Goal: Information Seeking & Learning: Learn about a topic

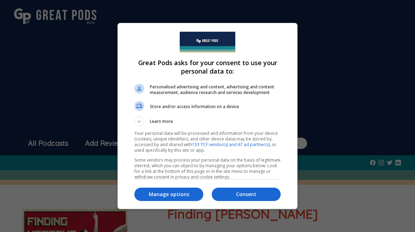
click at [244, 193] on p "Consent" at bounding box center [246, 194] width 69 height 7
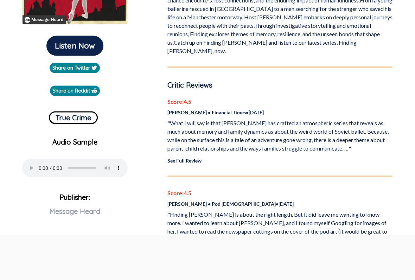
scroll to position [290, 0]
click at [180, 157] on link "See Full Review" at bounding box center [184, 160] width 34 height 6
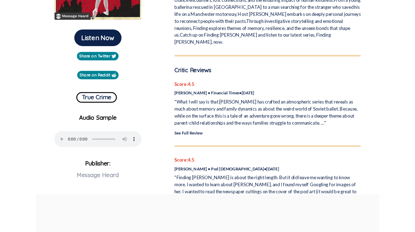
scroll to position [310, 0]
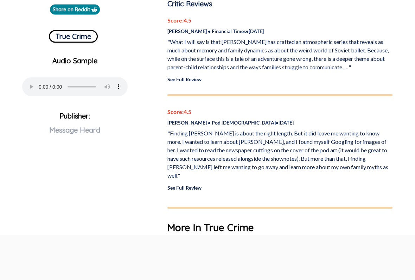
scroll to position [252, 0]
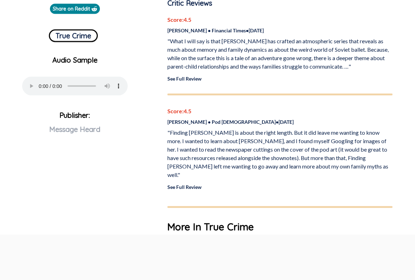
click at [184, 184] on link "See Full Review" at bounding box center [184, 187] width 34 height 6
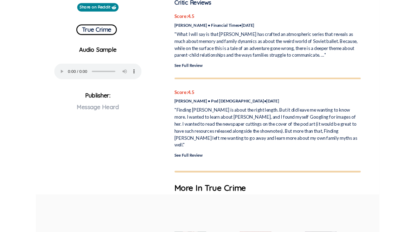
scroll to position [272, 0]
